Goal: Contribute content: Add original content to the website for others to see

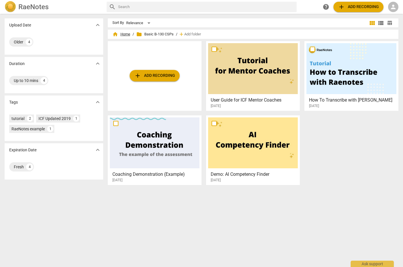
click at [123, 34] on span "home Home" at bounding box center [121, 34] width 18 height 6
click at [392, 4] on span "person" at bounding box center [393, 6] width 7 height 7
click at [390, 14] on li "Login" at bounding box center [388, 14] width 21 height 14
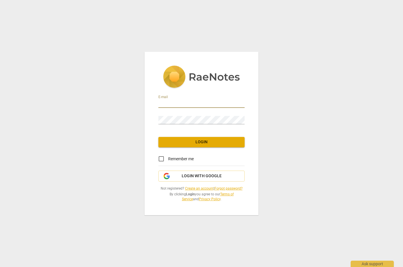
type input "[EMAIL_ADDRESS][DOMAIN_NAME]"
click at [196, 145] on span "Login" at bounding box center [201, 142] width 77 height 6
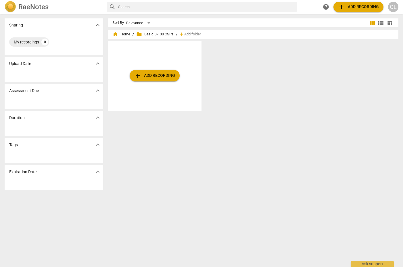
click at [155, 33] on span "folder Basic B-130 CSPs" at bounding box center [154, 34] width 37 height 6
click at [100, 91] on span "expand_more" at bounding box center [97, 90] width 7 height 7
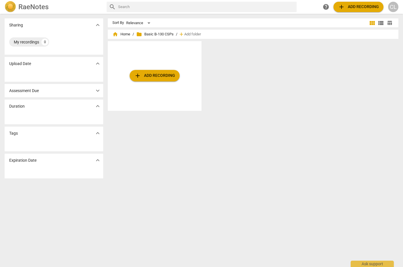
click at [100, 91] on span "expand_more" at bounding box center [97, 90] width 7 height 7
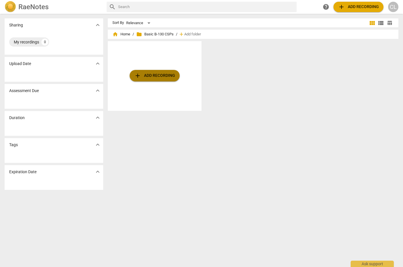
click at [141, 78] on span "add Add recording" at bounding box center [154, 75] width 41 height 7
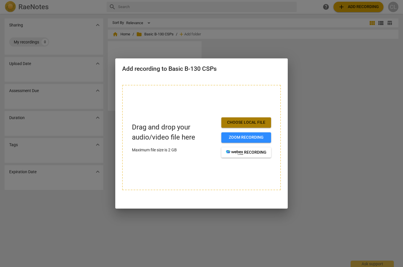
click at [235, 123] on span "Choose local file" at bounding box center [246, 123] width 41 height 6
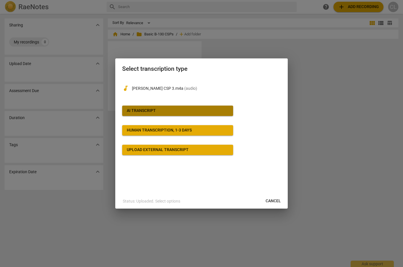
click at [190, 115] on button "AI Transcript" at bounding box center [177, 111] width 111 height 10
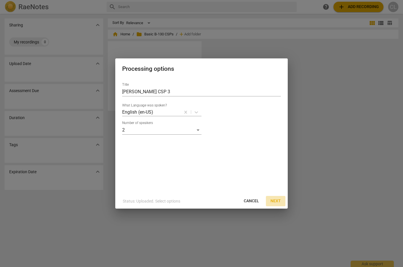
click at [276, 203] on span "Next" at bounding box center [276, 201] width 10 height 6
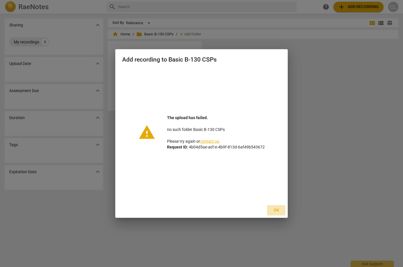
click at [278, 211] on span "Ok" at bounding box center [276, 210] width 9 height 6
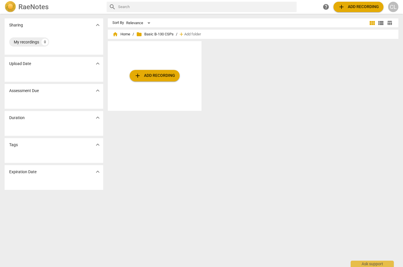
click at [258, 138] on div "Sort By Relevance view_module view_list table_chart home Home / folder Basic B-…" at bounding box center [256, 140] width 296 height 244
click at [9, 7] on img at bounding box center [11, 7] width 12 height 12
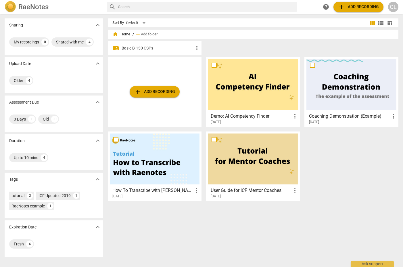
click at [136, 91] on span "add" at bounding box center [137, 91] width 7 height 7
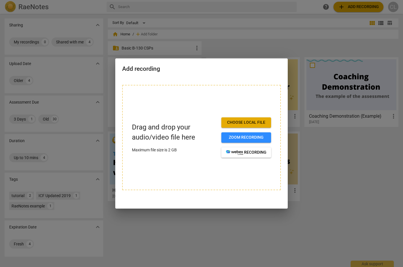
click at [232, 123] on span "Choose local file" at bounding box center [246, 123] width 41 height 6
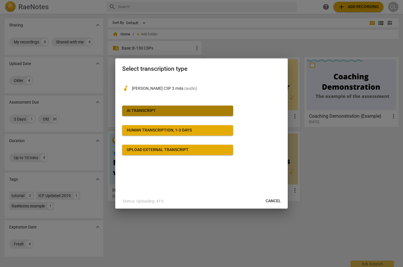
click at [183, 112] on span "AI Transcript" at bounding box center [178, 111] width 102 height 6
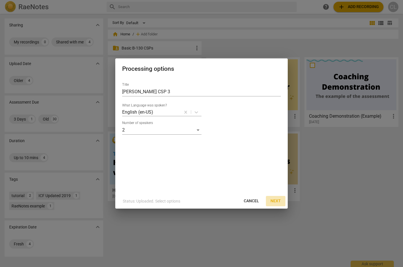
click at [274, 201] on span "Next" at bounding box center [276, 201] width 10 height 6
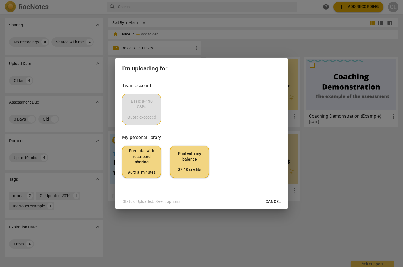
click at [343, 179] on div at bounding box center [201, 133] width 403 height 267
click at [271, 200] on span "Cancel" at bounding box center [273, 202] width 15 height 6
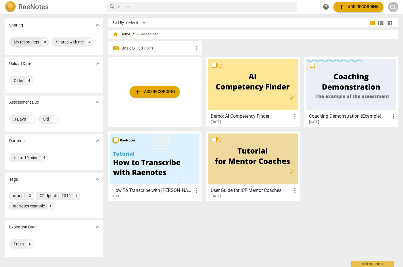
click at [30, 40] on div "My recordings" at bounding box center [26, 42] width 25 height 6
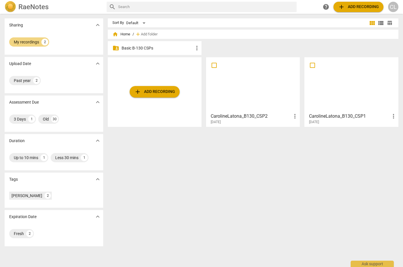
click at [139, 91] on span "add" at bounding box center [137, 91] width 7 height 7
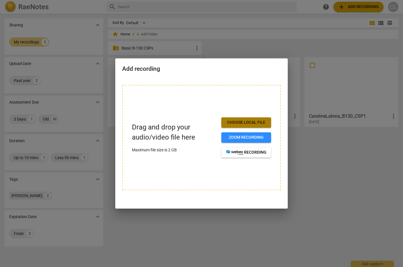
click at [242, 123] on span "Choose local file" at bounding box center [246, 123] width 41 height 6
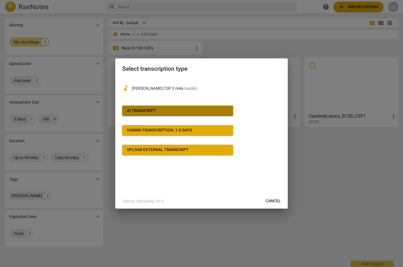
click at [175, 109] on span "AI Transcript" at bounding box center [178, 111] width 102 height 6
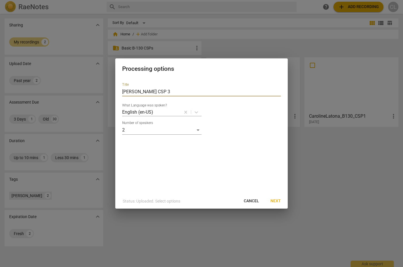
click at [154, 92] on input "[PERSON_NAME] CSP 3" at bounding box center [201, 91] width 159 height 9
type input "[PERSON_NAME] B130 CSP 3"
click at [274, 204] on button "Next" at bounding box center [276, 201] width 20 height 10
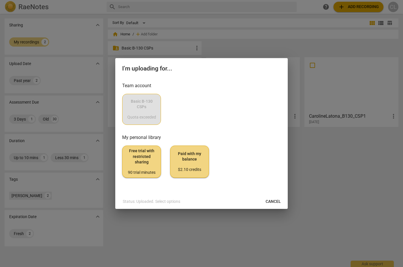
click at [148, 113] on div "Basic B-130 CSPs Quota exceeded" at bounding box center [201, 109] width 159 height 31
click at [275, 198] on button "Cancel" at bounding box center [273, 201] width 24 height 10
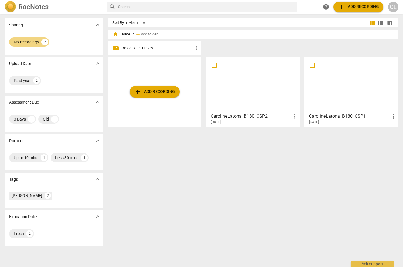
click at [145, 47] on p "Basic B-130 CSPs" at bounding box center [158, 48] width 72 height 6
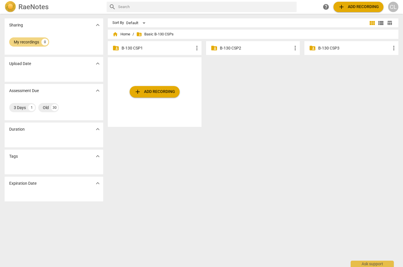
click at [329, 50] on p "B-130 CSP3" at bounding box center [354, 48] width 72 height 6
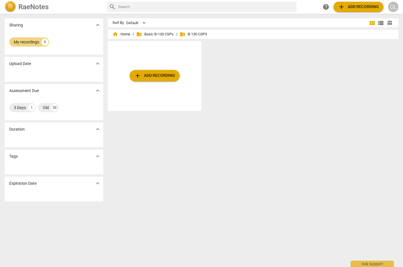
click at [143, 76] on span "add Add recording" at bounding box center [154, 75] width 41 height 7
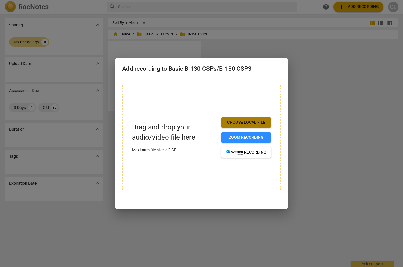
click at [243, 120] on span "Choose local file" at bounding box center [246, 123] width 41 height 6
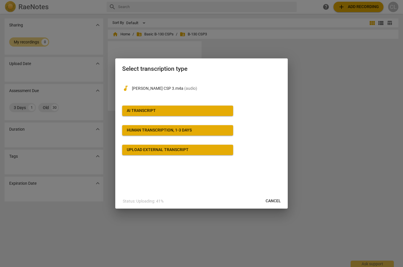
click at [187, 108] on span "AI Transcript" at bounding box center [178, 111] width 102 height 6
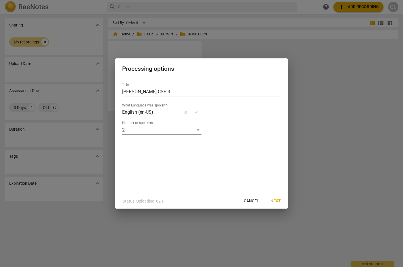
click at [275, 199] on span "Next" at bounding box center [276, 201] width 10 height 6
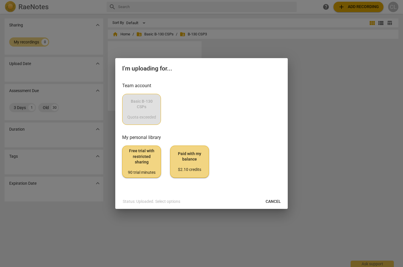
click at [275, 199] on span "Cancel" at bounding box center [273, 202] width 15 height 6
